Goal: Information Seeking & Learning: Learn about a topic

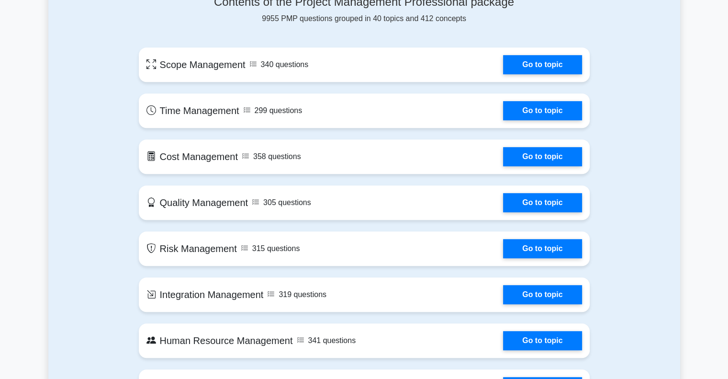
scroll to position [383, 0]
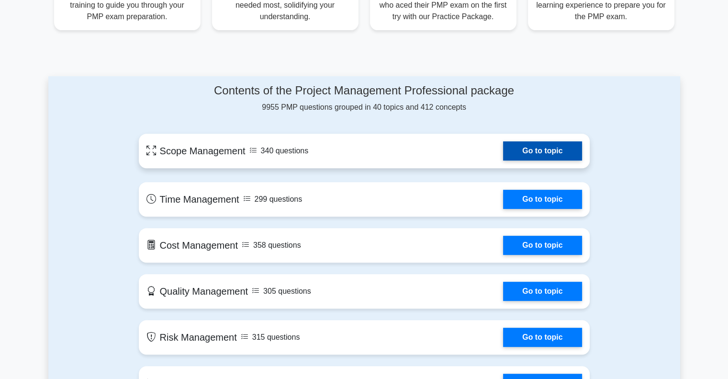
click at [544, 149] on link "Go to topic" at bounding box center [542, 150] width 78 height 19
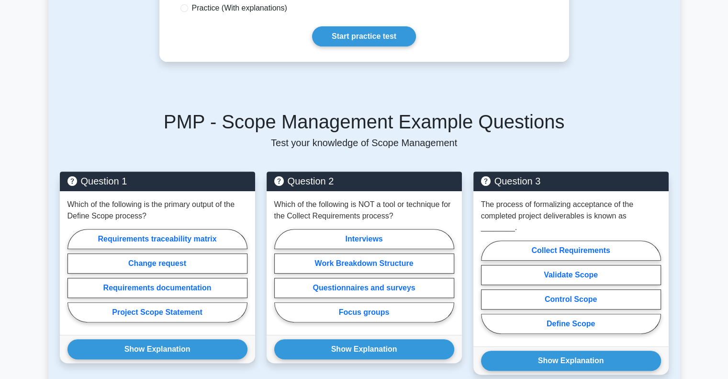
scroll to position [335, 0]
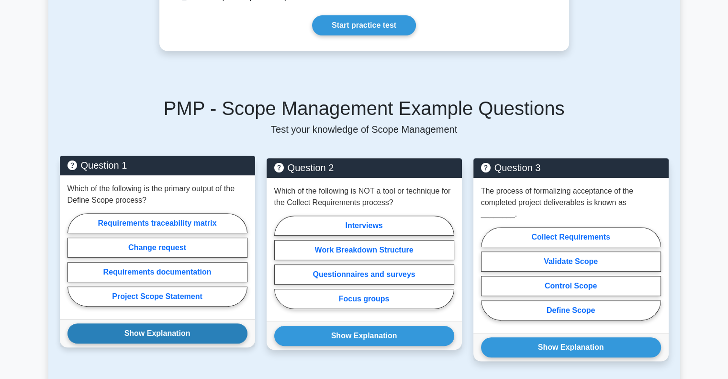
click at [161, 323] on button "Show Explanation" at bounding box center [157, 333] width 180 height 20
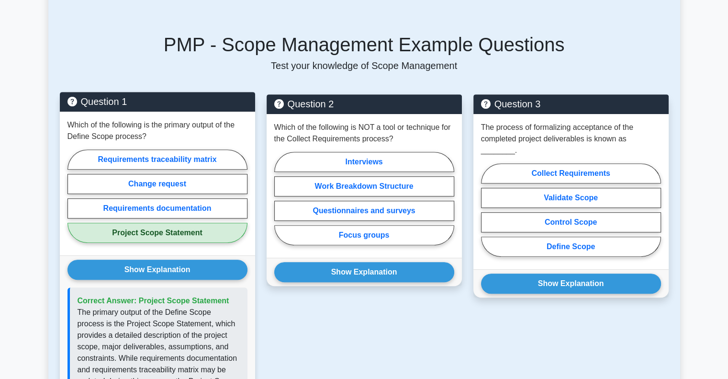
scroll to position [383, 0]
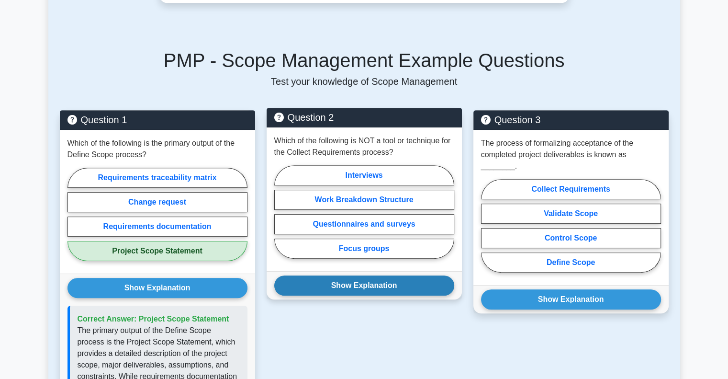
click at [341, 275] on button "Show Explanation" at bounding box center [364, 285] width 180 height 20
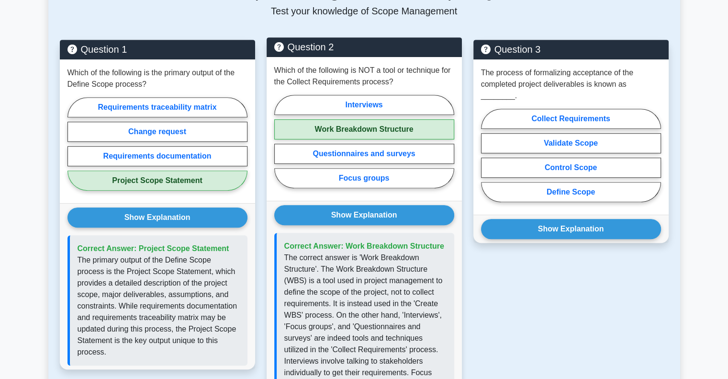
scroll to position [479, 0]
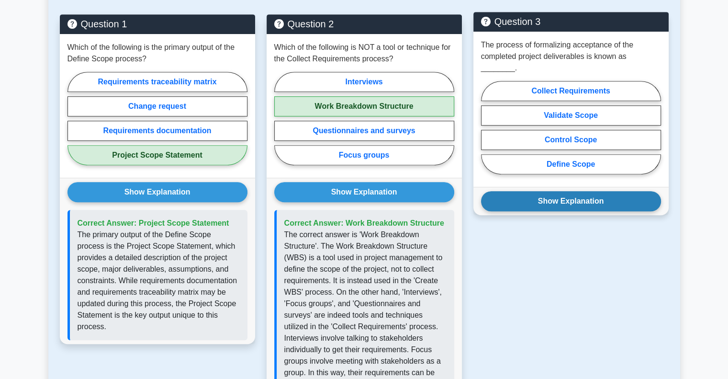
click at [620, 191] on button "Show Explanation" at bounding box center [571, 201] width 180 height 20
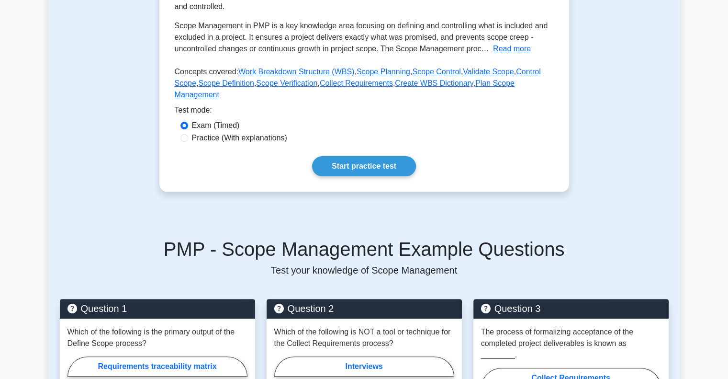
scroll to position [144, 0]
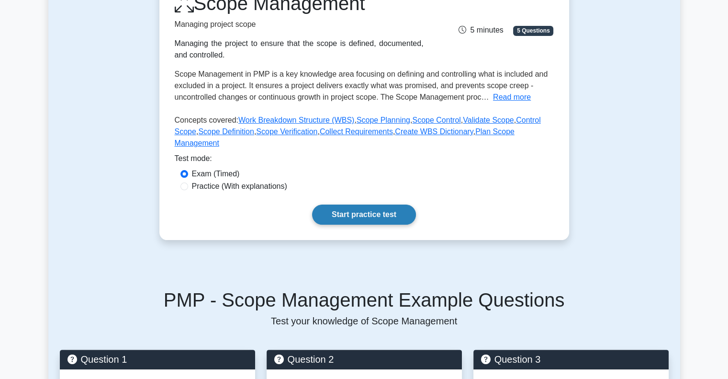
click at [361, 204] on link "Start practice test" at bounding box center [364, 214] width 104 height 20
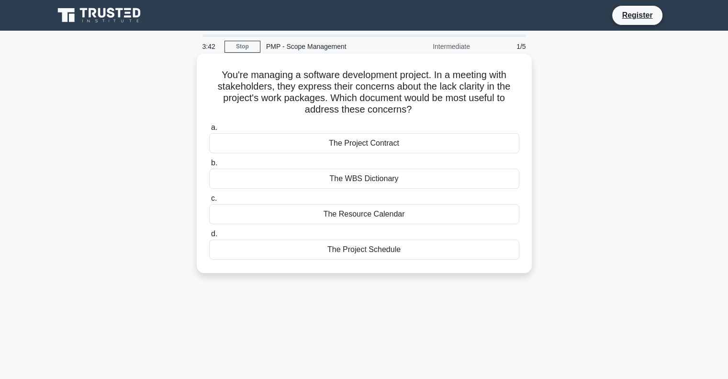
click at [404, 139] on div "The Project Contract" at bounding box center [364, 143] width 310 height 20
click at [209, 131] on input "a. The Project Contract" at bounding box center [209, 127] width 0 height 6
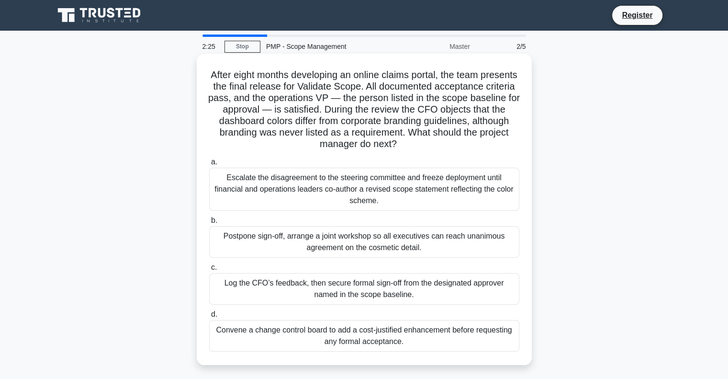
click at [417, 346] on div "Convene a change control board to add a cost-justified enhancement before reque…" at bounding box center [364, 336] width 310 height 32
click at [209, 317] on input "d. Convene a change control board to add a cost-justified enhancement before re…" at bounding box center [209, 314] width 0 height 6
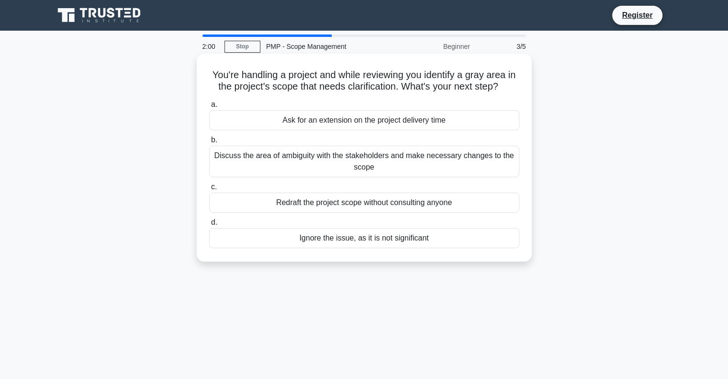
click at [406, 156] on div "Discuss the area of ambiguity with the stakeholders and make necessary changes …" at bounding box center [364, 161] width 310 height 32
click at [209, 143] on input "b. Discuss the area of ambiguity with the stakeholders and make necessary chang…" at bounding box center [209, 140] width 0 height 6
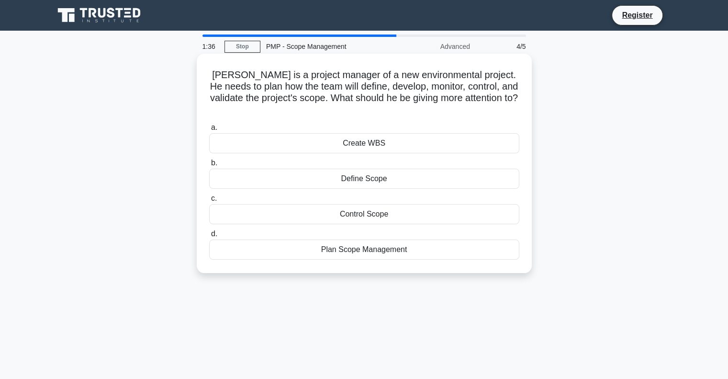
click at [397, 239] on div "Plan Scope Management" at bounding box center [364, 249] width 310 height 20
click at [209, 237] on input "d. Plan Scope Management" at bounding box center [209, 234] width 0 height 6
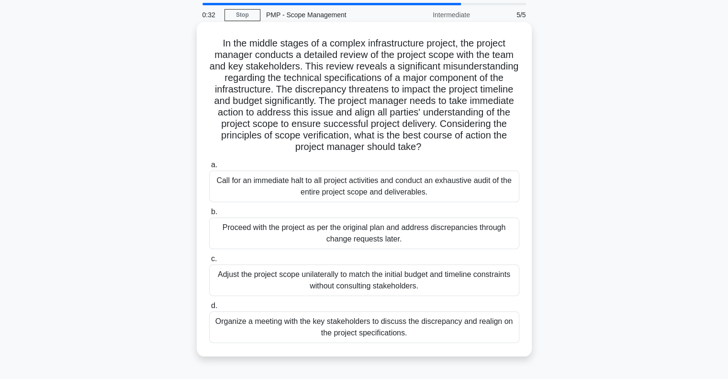
scroll to position [48, 0]
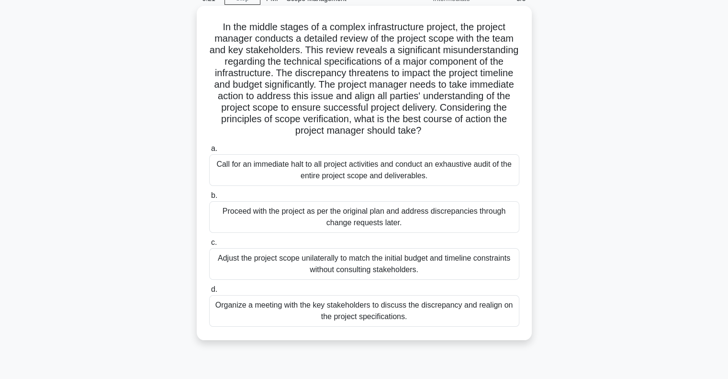
click at [340, 315] on div "Organize a meeting with the key stakeholders to discuss the discrepancy and rea…" at bounding box center [364, 311] width 310 height 32
click at [209, 292] on input "d. Organize a meeting with the key stakeholders to discuss the discrepancy and …" at bounding box center [209, 289] width 0 height 6
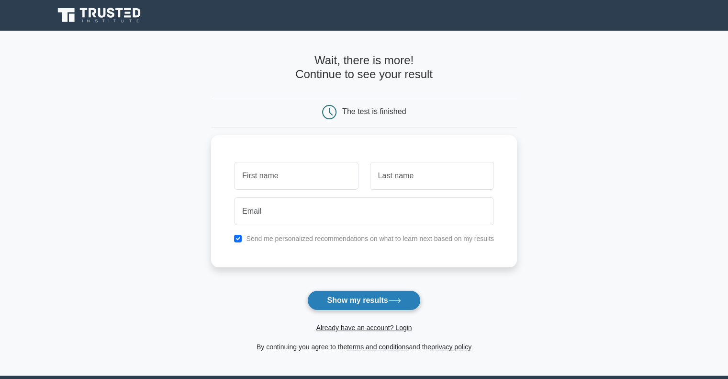
click at [369, 298] on button "Show my results" at bounding box center [363, 300] width 113 height 20
